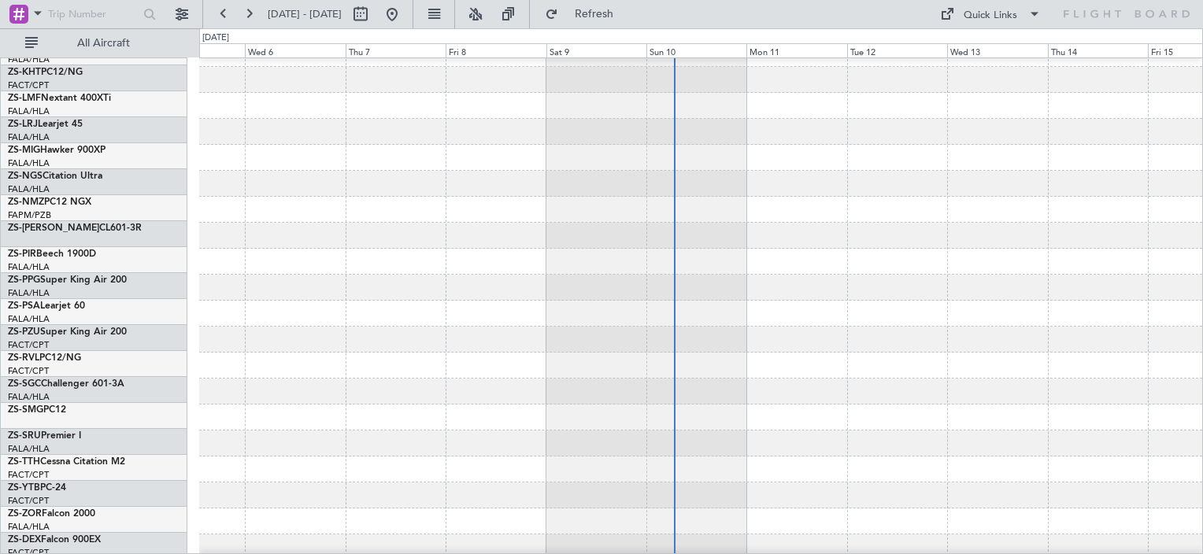
scroll to position [110, 0]
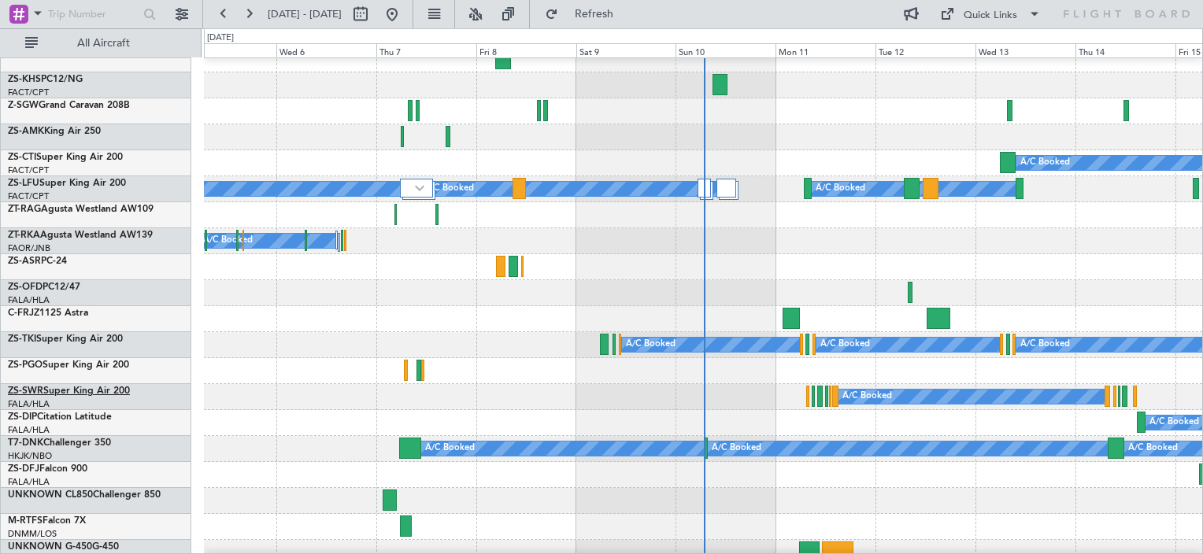
scroll to position [1259, 0]
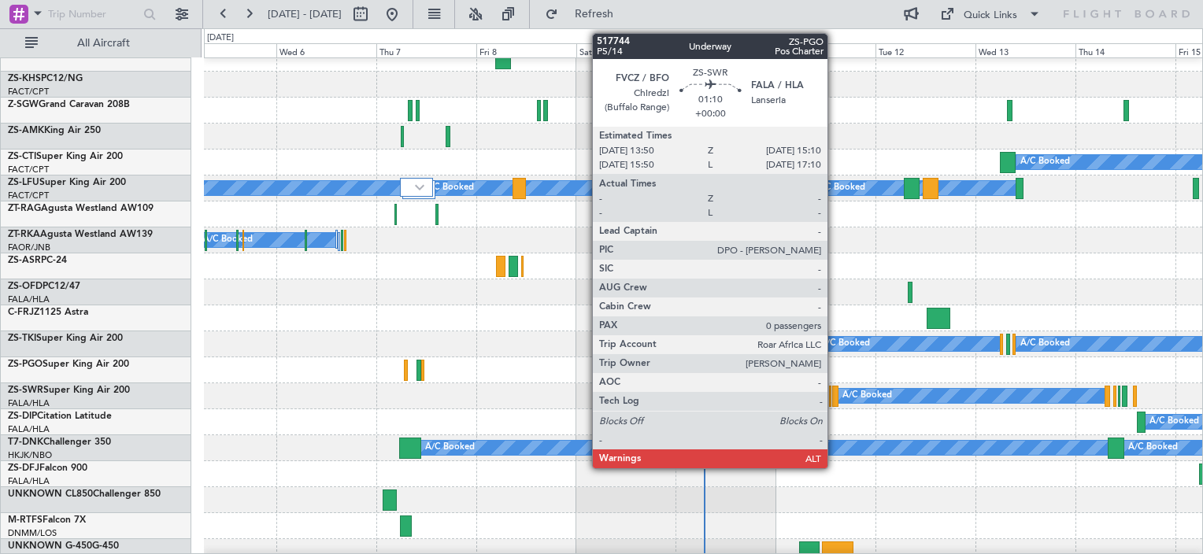
click at [834, 400] on div at bounding box center [835, 396] width 6 height 21
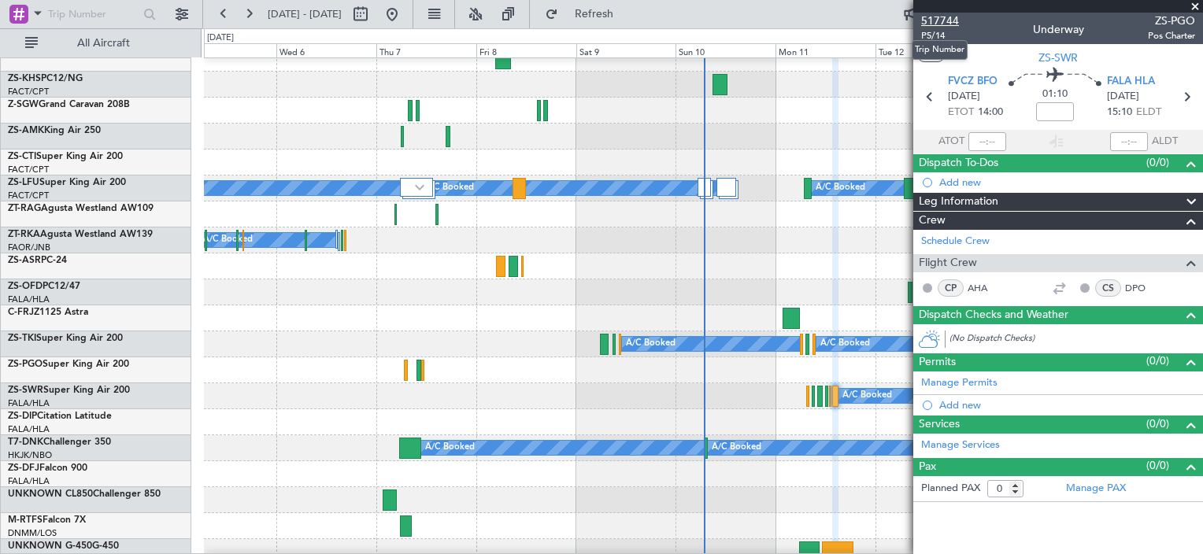
click at [940, 22] on span "517744" at bounding box center [940, 21] width 38 height 17
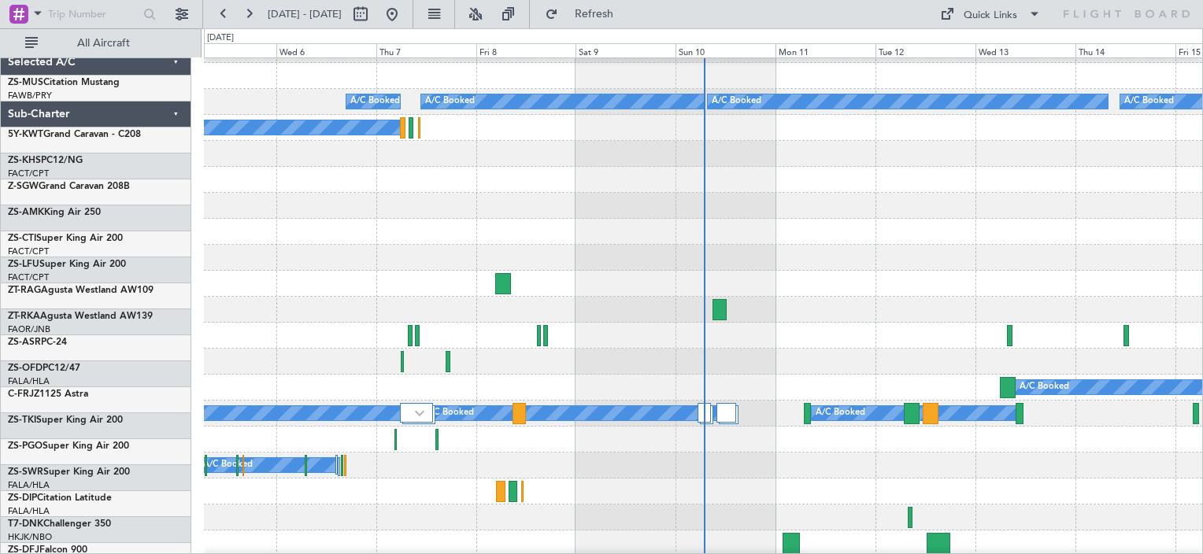
scroll to position [1181, 0]
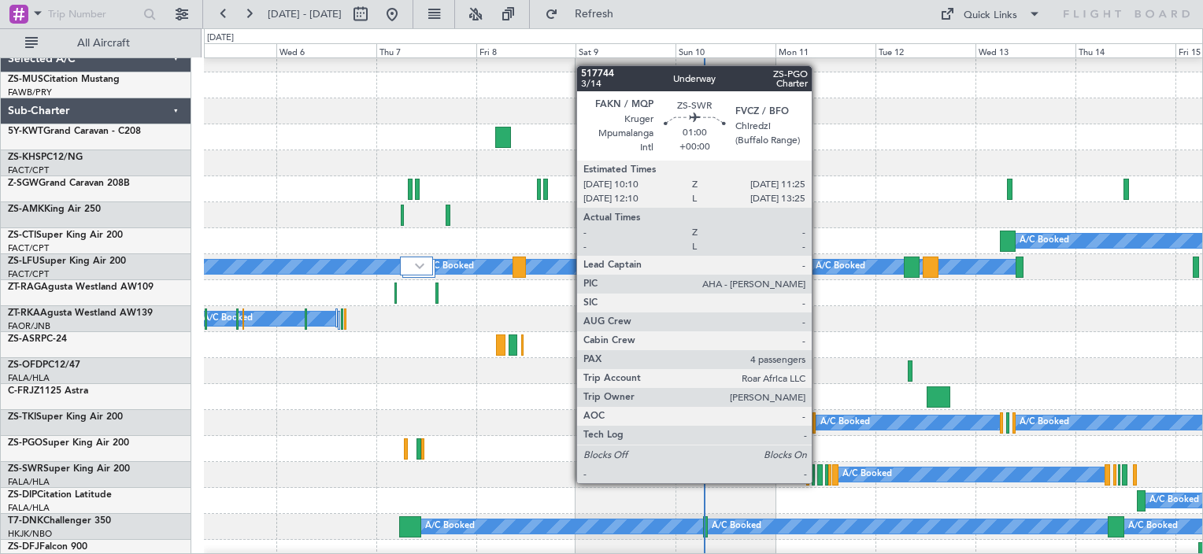
click at [818, 482] on div at bounding box center [820, 474] width 6 height 21
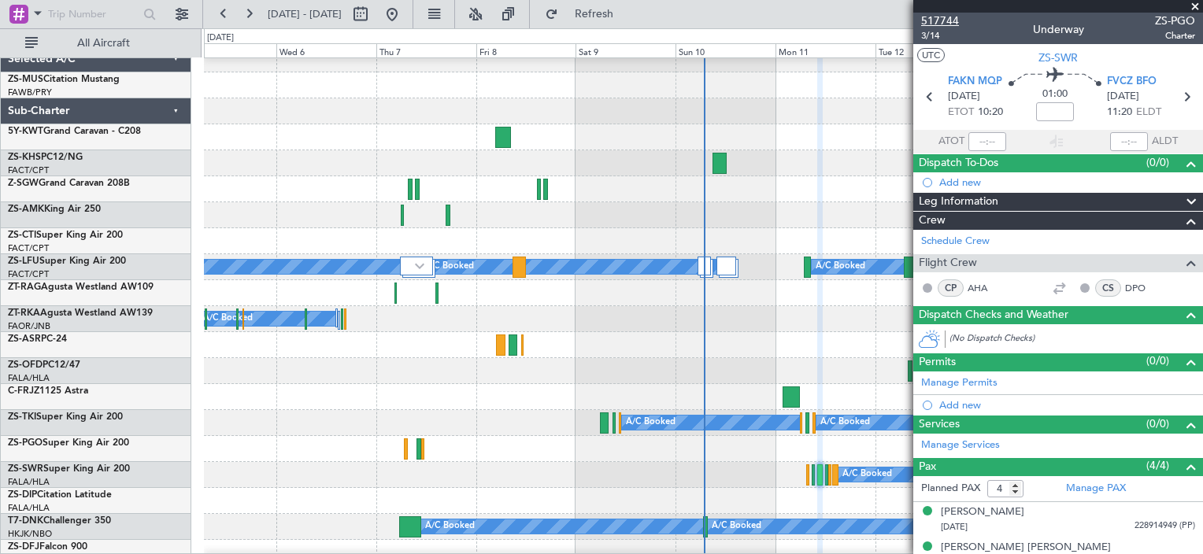
click at [948, 22] on span "517744" at bounding box center [940, 21] width 38 height 17
drag, startPoint x: 1195, startPoint y: 6, endPoint x: 1165, endPoint y: 20, distance: 33.1
click at [1195, 6] on span at bounding box center [1195, 7] width 16 height 14
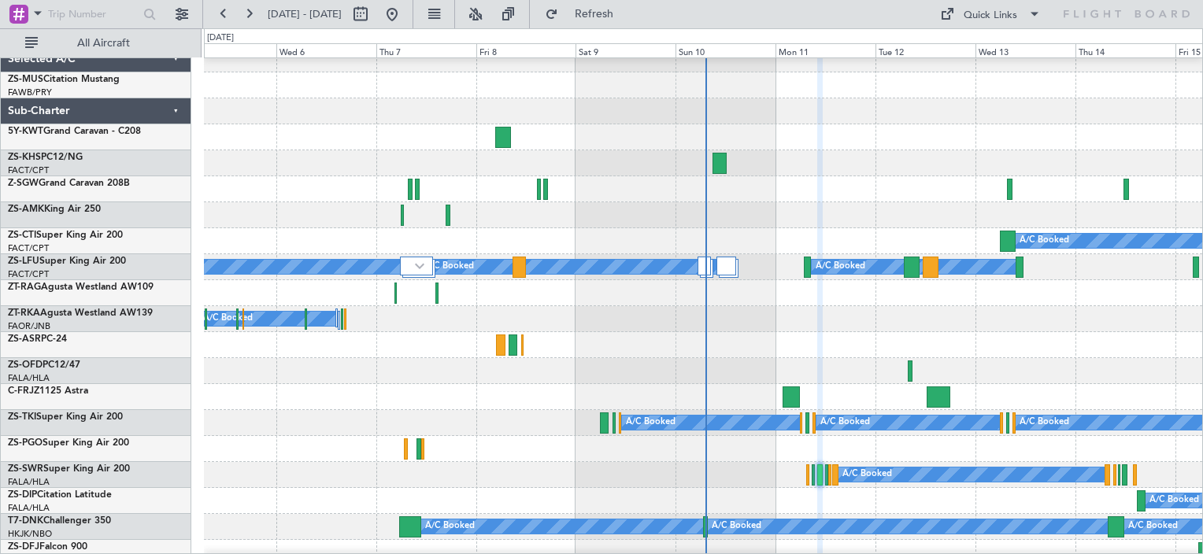
type input "0"
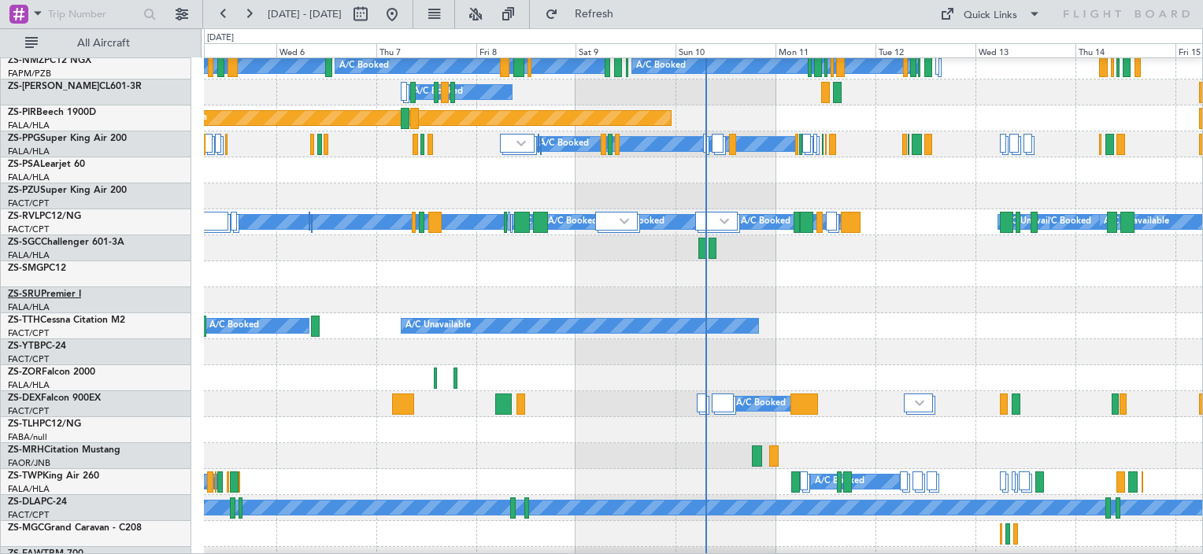
scroll to position [394, 0]
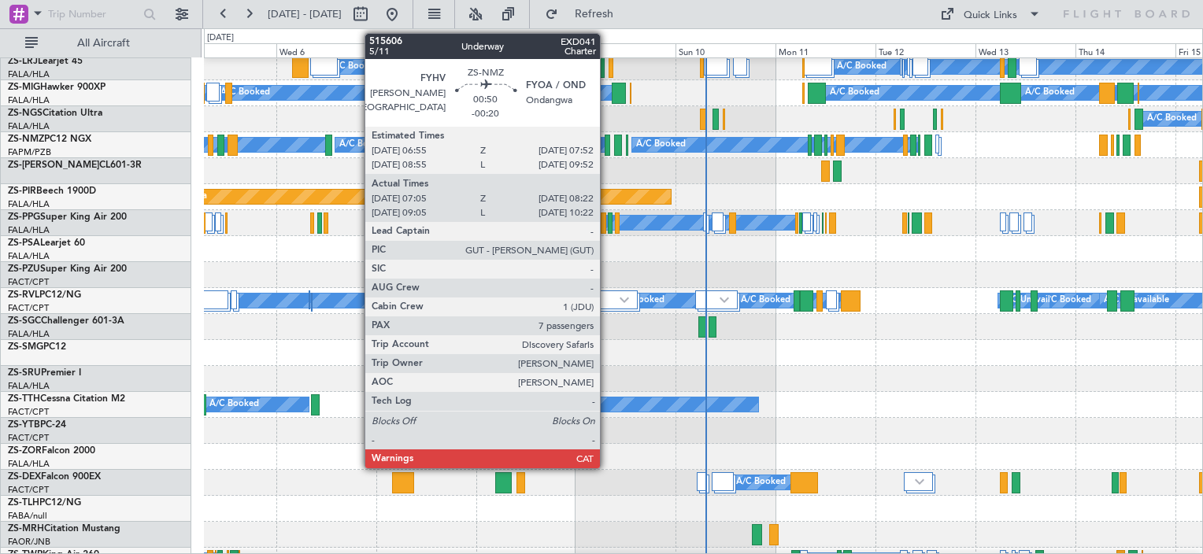
click at [607, 146] on div at bounding box center [607, 145] width 6 height 21
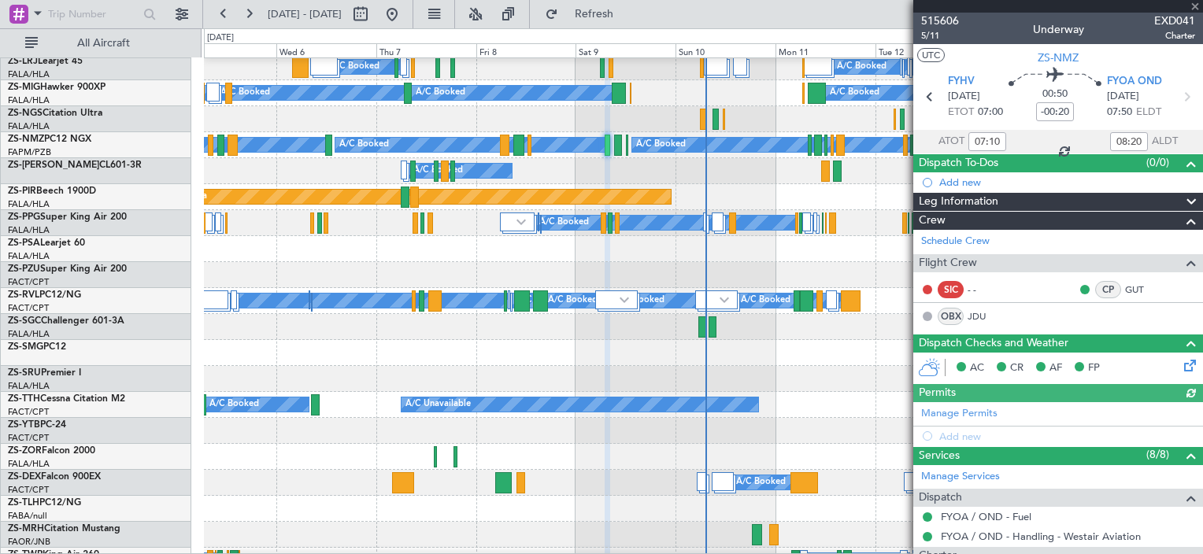
type input "09:10"
type input "10:20"
type input "07:10"
type input "08:20"
click at [941, 21] on span "515606" at bounding box center [940, 21] width 38 height 17
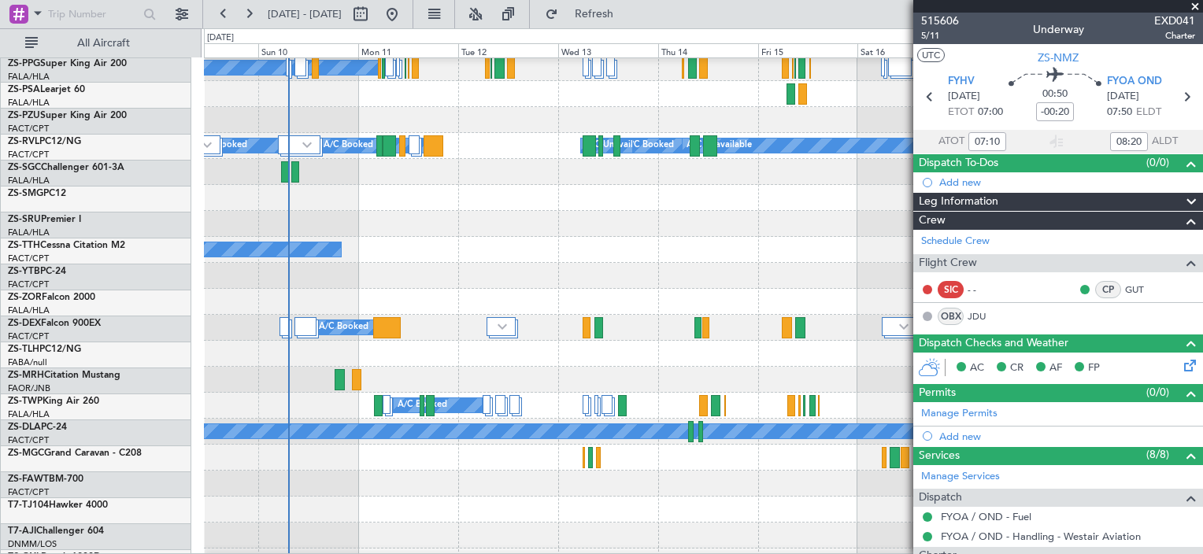
scroll to position [548, 0]
click at [339, 482] on div at bounding box center [703, 484] width 998 height 26
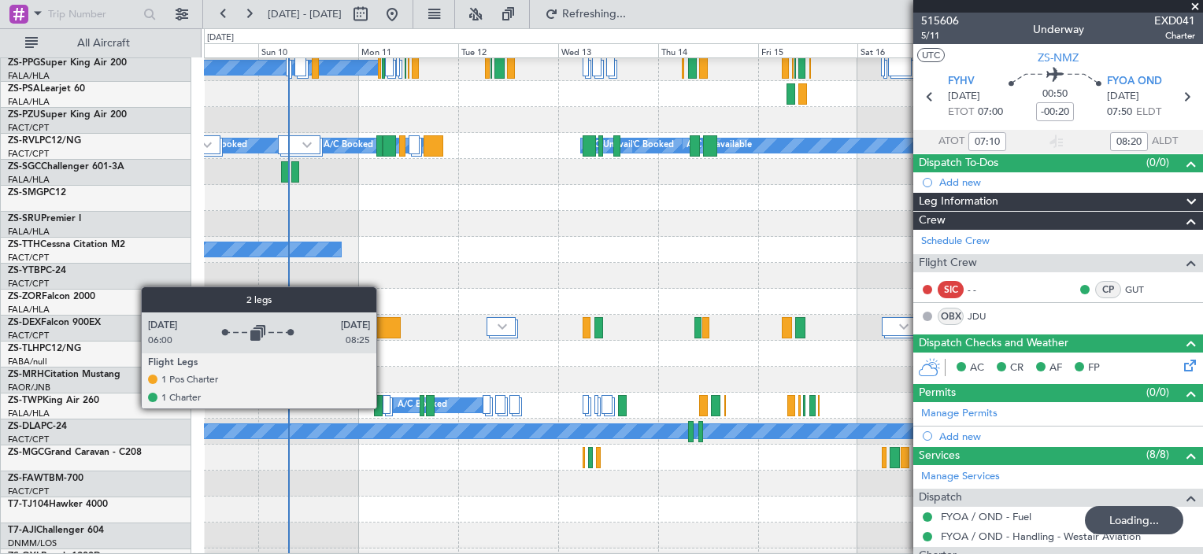
click at [383, 408] on div at bounding box center [386, 404] width 8 height 19
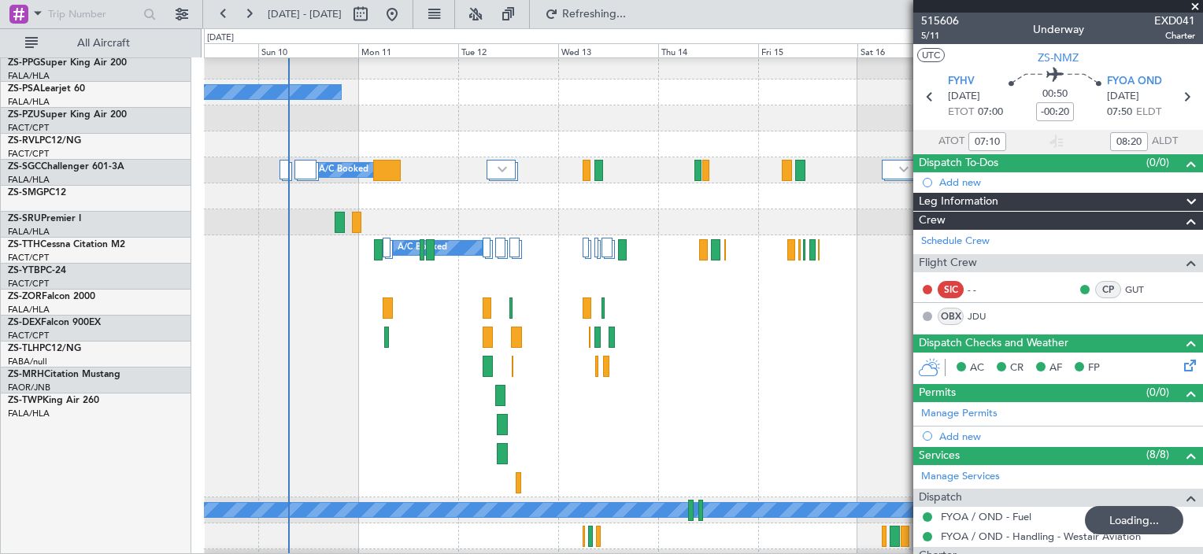
scroll to position [705, 0]
